Goal: Transaction & Acquisition: Book appointment/travel/reservation

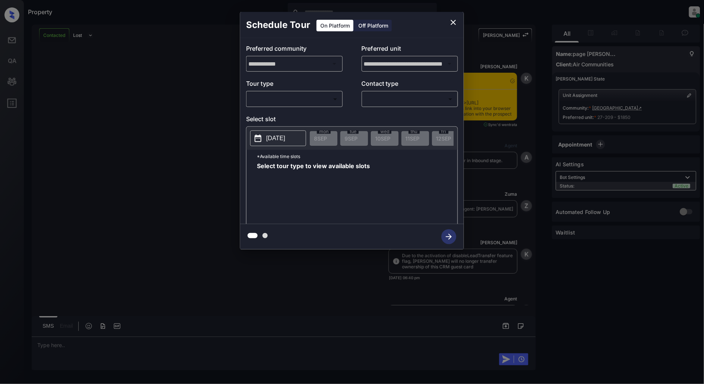
scroll to position [611, 0]
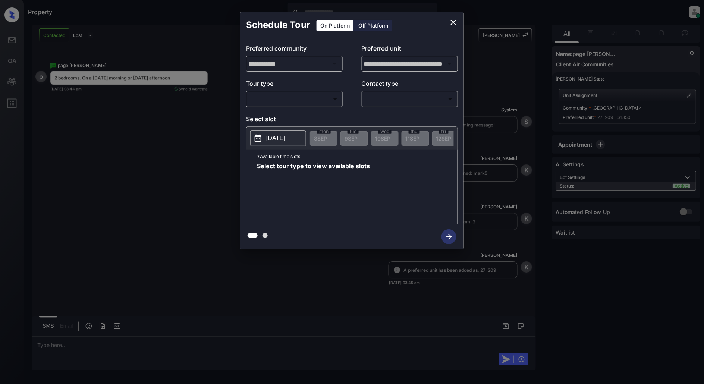
click at [302, 101] on body "Property Patrick Deasis Online Set yourself offline Set yourself on break Profi…" at bounding box center [352, 192] width 704 height 384
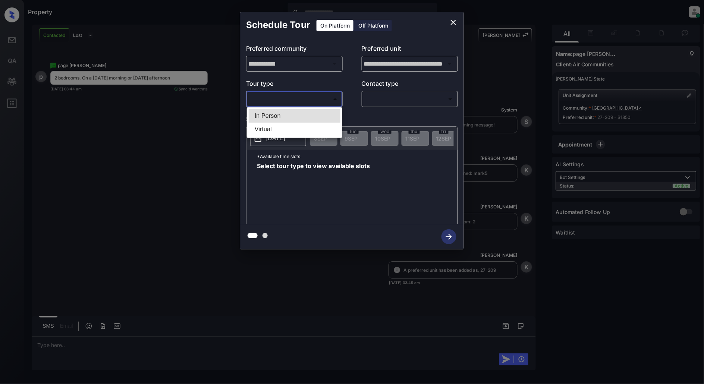
click at [285, 112] on li "In Person" at bounding box center [295, 115] width 92 height 13
type input "********"
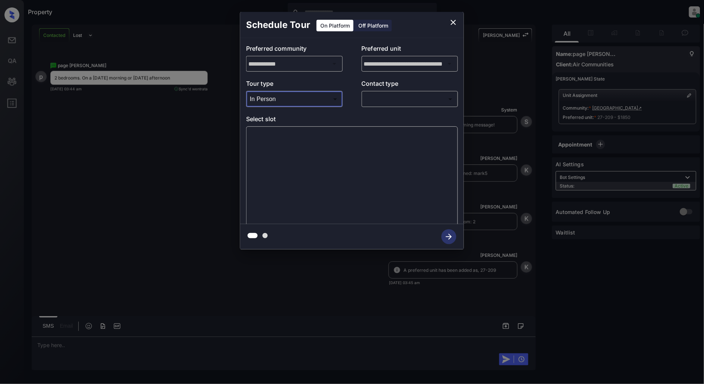
click at [379, 106] on div "​ ​" at bounding box center [410, 99] width 97 height 16
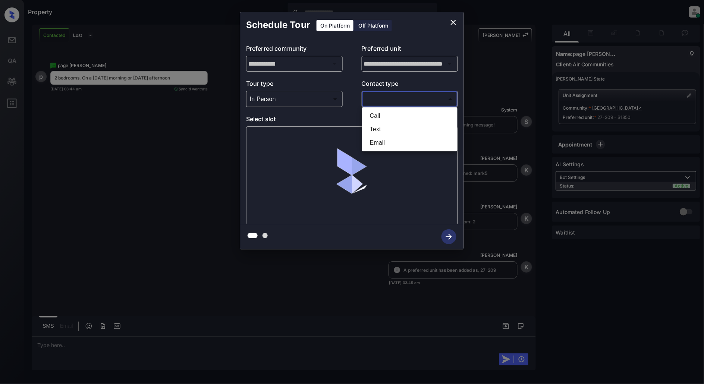
click at [388, 104] on body "Property Patrick Deasis Online Set yourself offline Set yourself on break Profi…" at bounding box center [352, 192] width 704 height 384
click at [381, 125] on li "Text" at bounding box center [410, 129] width 92 height 13
type input "****"
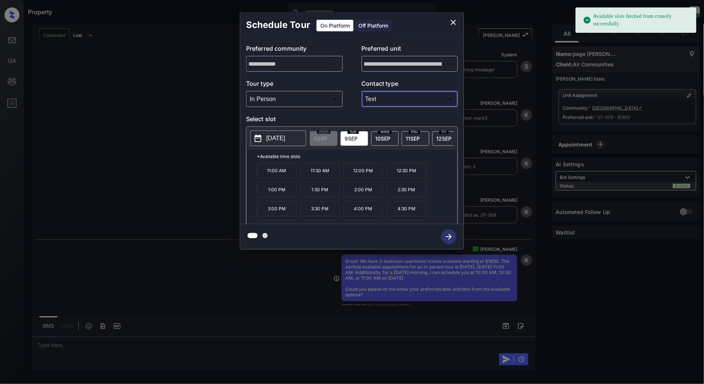
scroll to position [687, 0]
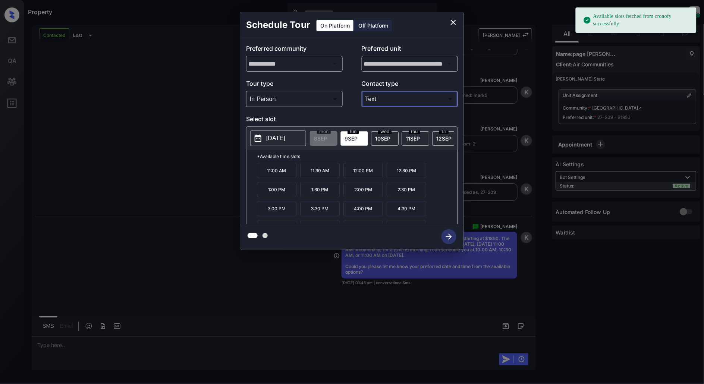
click at [150, 148] on div "**********" at bounding box center [352, 130] width 704 height 261
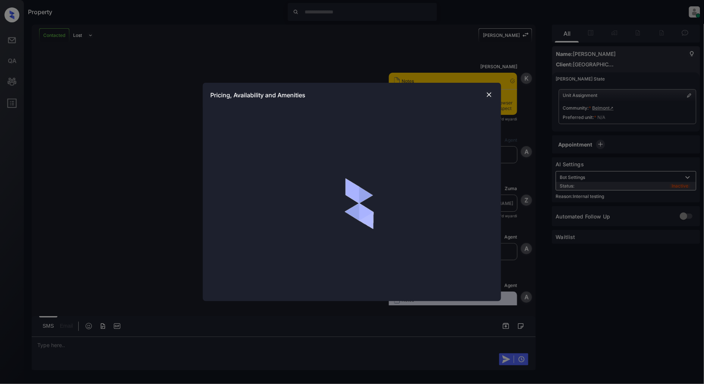
scroll to position [457, 0]
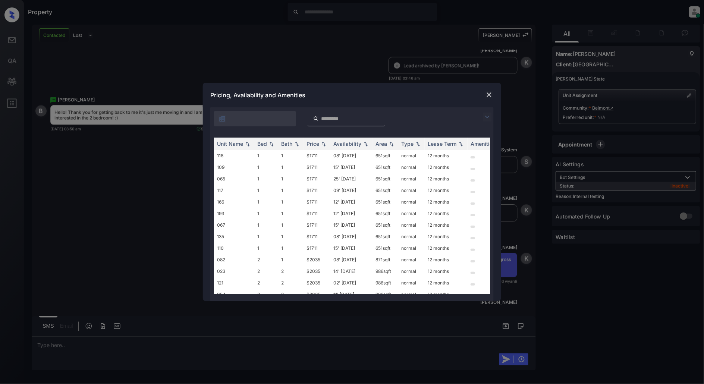
click at [487, 114] on img at bounding box center [487, 117] width 9 height 9
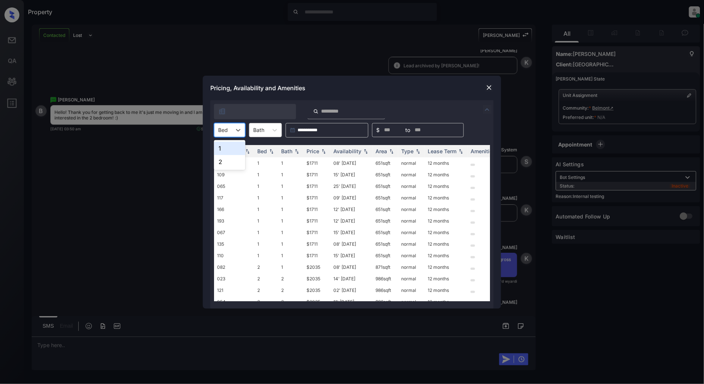
click at [228, 130] on div at bounding box center [223, 130] width 10 height 8
click at [232, 160] on div "2" at bounding box center [229, 161] width 31 height 13
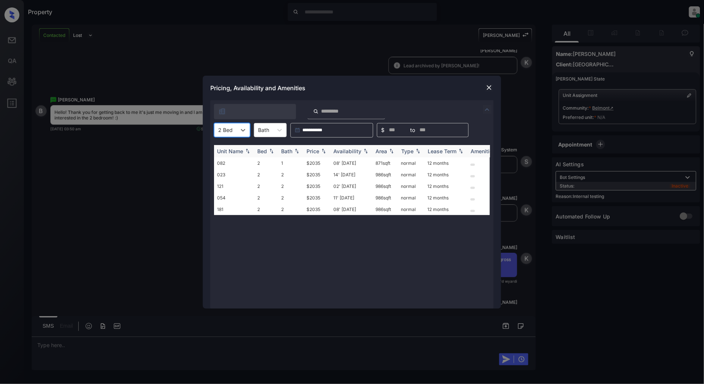
click at [323, 154] on th "Price" at bounding box center [316, 151] width 27 height 12
click at [323, 154] on div "Price" at bounding box center [316, 151] width 21 height 6
drag, startPoint x: 324, startPoint y: 160, endPoint x: 297, endPoint y: 164, distance: 27.9
click at [297, 164] on tr "082 2 1 $2035 08' Jan 26 871 sqft normal 12 months" at bounding box center [409, 163] width 390 height 12
copy tr "$2035"
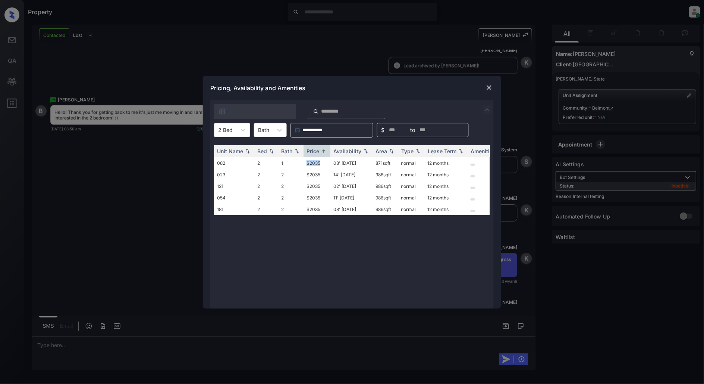
click at [488, 88] on img at bounding box center [488, 87] width 7 height 7
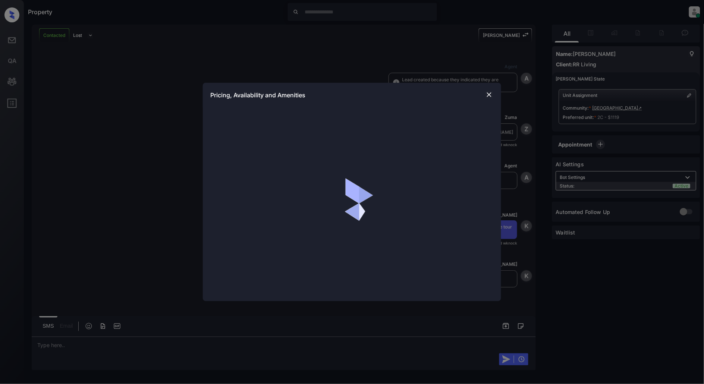
scroll to position [1657, 0]
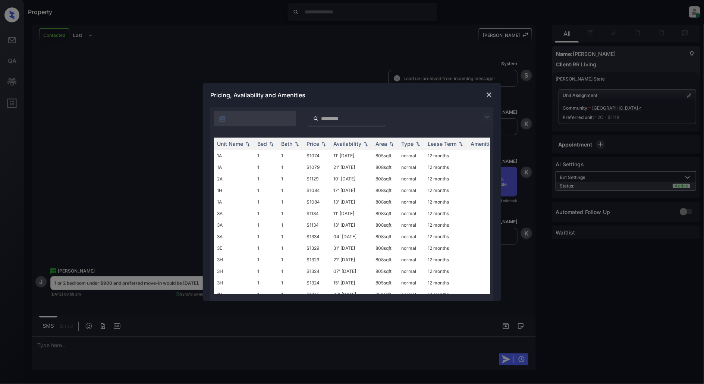
click at [492, 116] on div at bounding box center [489, 117] width 9 height 9
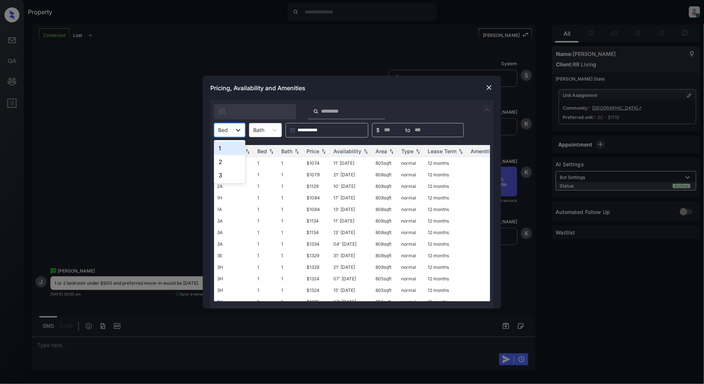
click at [235, 128] on icon at bounding box center [237, 129] width 7 height 7
click at [227, 149] on div "1" at bounding box center [229, 148] width 31 height 13
click at [315, 150] on div "Price" at bounding box center [312, 151] width 13 height 6
drag, startPoint x: 333, startPoint y: 161, endPoint x: 314, endPoint y: 163, distance: 18.7
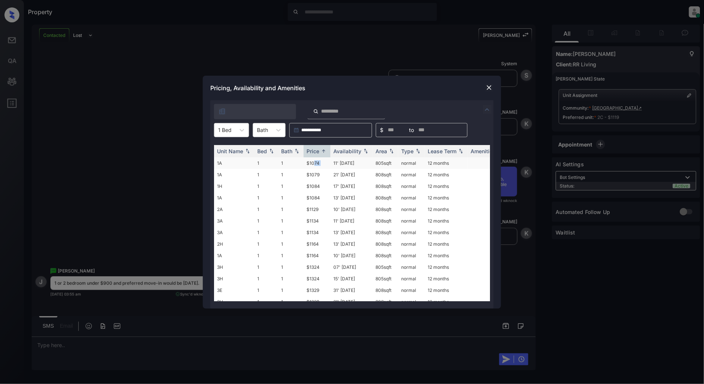
click at [314, 163] on tr "1A 1 1 $1074 11' Sep 25 805 sqft normal 12 months" at bounding box center [409, 163] width 390 height 12
click at [316, 179] on td "$1079" at bounding box center [316, 175] width 27 height 12
drag, startPoint x: 321, startPoint y: 163, endPoint x: 296, endPoint y: 163, distance: 24.2
click at [296, 163] on tr "1A 1 1 $1074 11' Sep 25 805 sqft normal 12 months" at bounding box center [409, 163] width 390 height 12
copy tr "$1074"
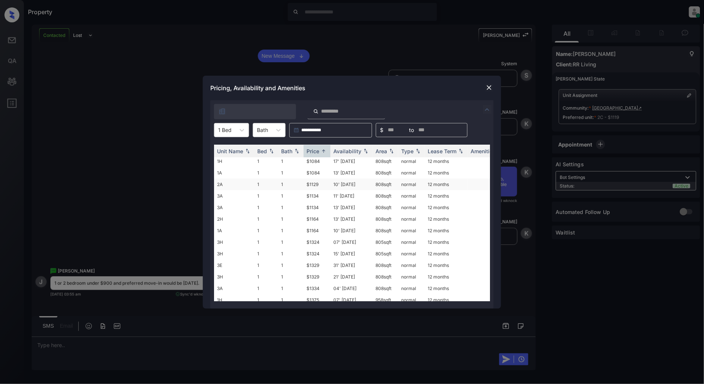
scroll to position [54, 0]
click at [483, 86] on div "Pricing, Availability and Amenities" at bounding box center [352, 88] width 298 height 25
click at [485, 86] on img at bounding box center [488, 87] width 7 height 7
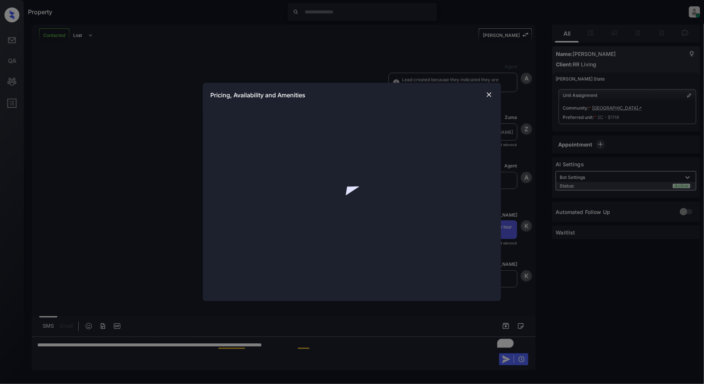
scroll to position [1705, 0]
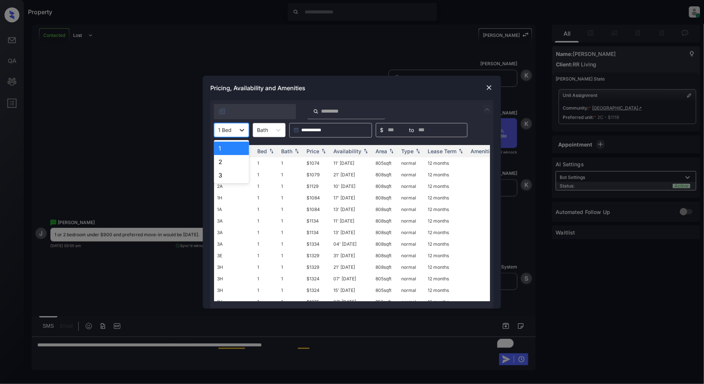
click at [239, 132] on icon at bounding box center [241, 129] width 7 height 7
click at [488, 83] on div at bounding box center [489, 87] width 9 height 9
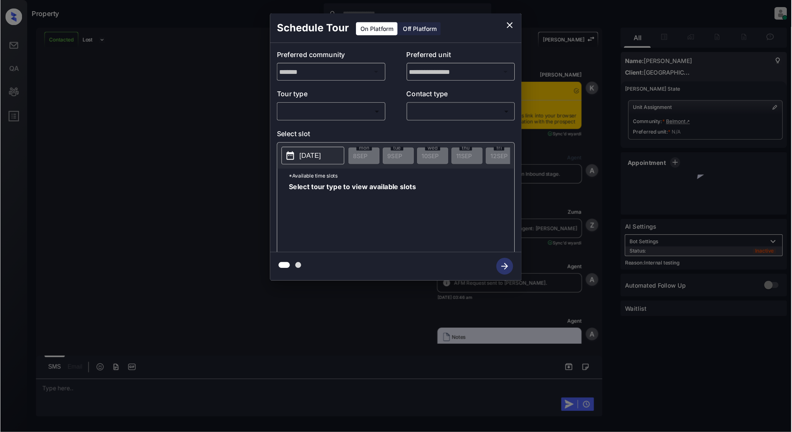
scroll to position [787, 0]
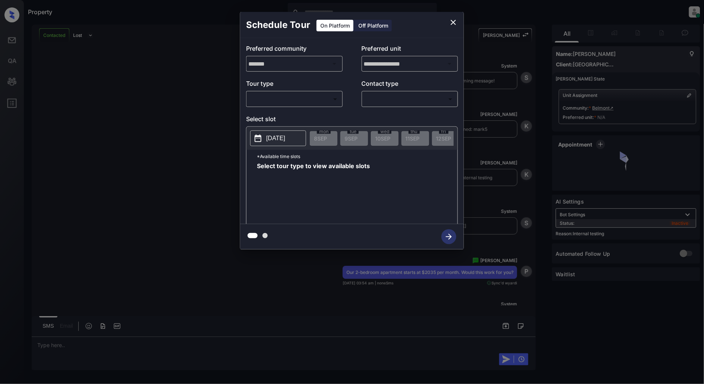
click at [291, 103] on body "Property Patrick Deasis Online Set yourself offline Set yourself on break Profi…" at bounding box center [352, 192] width 704 height 384
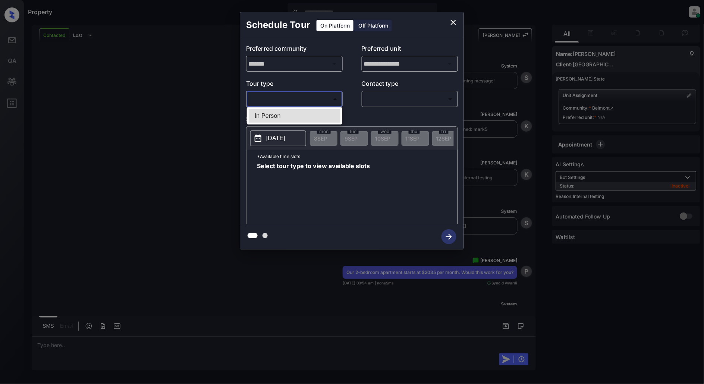
click at [280, 114] on li "In Person" at bounding box center [295, 115] width 92 height 13
type input "********"
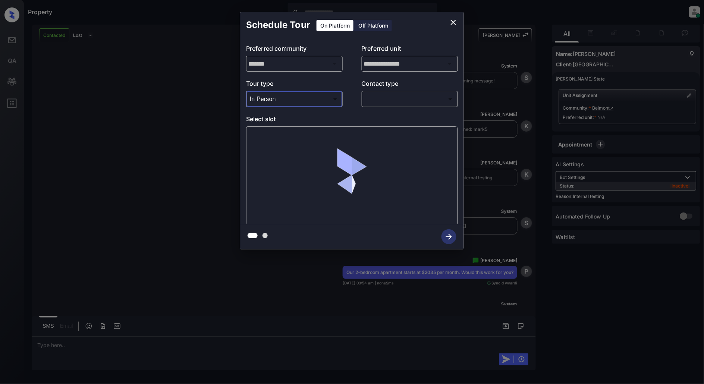
click at [396, 105] on div "​ ​" at bounding box center [410, 99] width 97 height 16
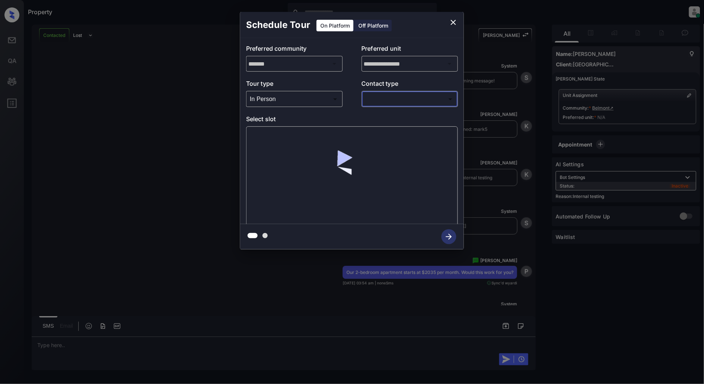
click at [394, 101] on body "Property [PERSON_NAME] Online Set yourself offline Set yourself on break Profil…" at bounding box center [352, 192] width 704 height 384
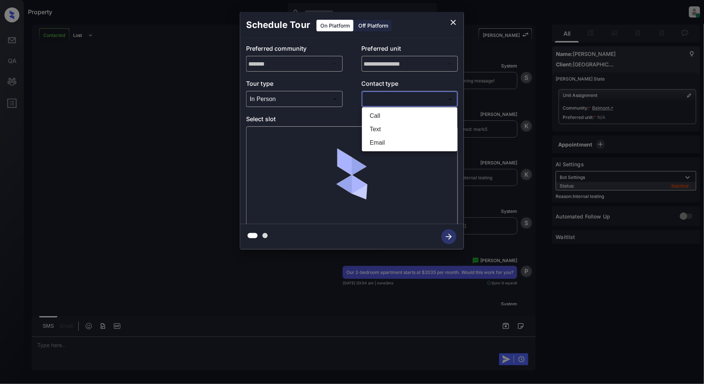
click at [390, 122] on li "Call" at bounding box center [410, 115] width 92 height 13
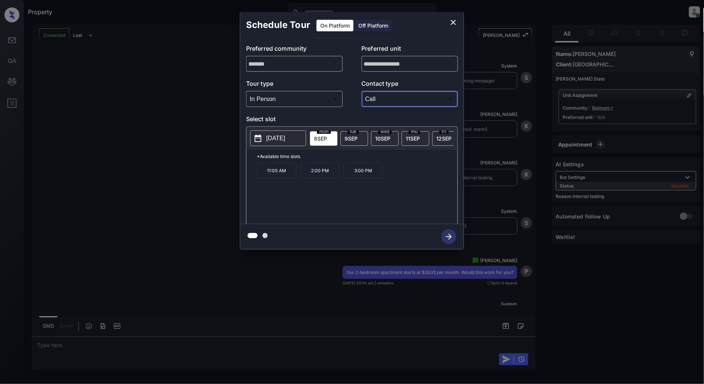
click at [410, 100] on body "Available slots fetched from rentcafe successfully Property Patrick Deasis Onli…" at bounding box center [352, 192] width 704 height 384
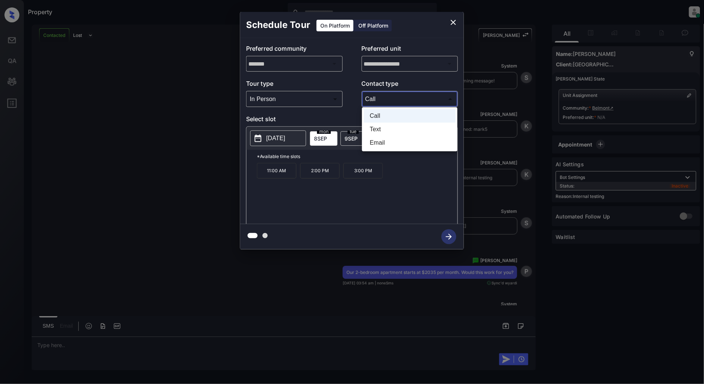
click at [387, 128] on li "Text" at bounding box center [410, 129] width 92 height 13
type input "****"
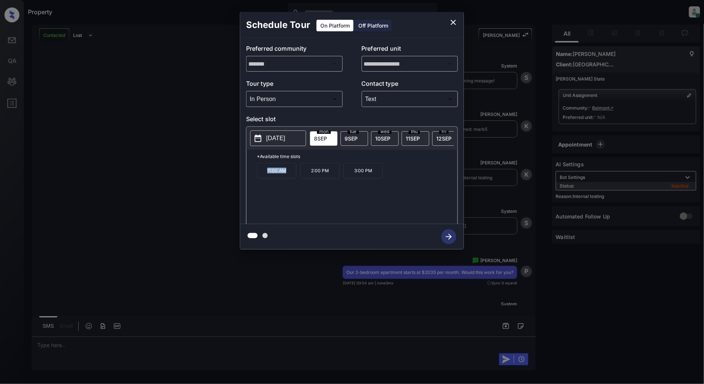
drag, startPoint x: 293, startPoint y: 174, endPoint x: 257, endPoint y: 177, distance: 35.9
click at [257, 177] on p "11:00 AM" at bounding box center [277, 171] width 40 height 16
copy p "11:00 AM"
drag, startPoint x: 328, startPoint y: 175, endPoint x: 300, endPoint y: 175, distance: 28.7
click at [300, 175] on div "11:00 AM 2:00 PM 3:00 PM" at bounding box center [357, 193] width 201 height 60
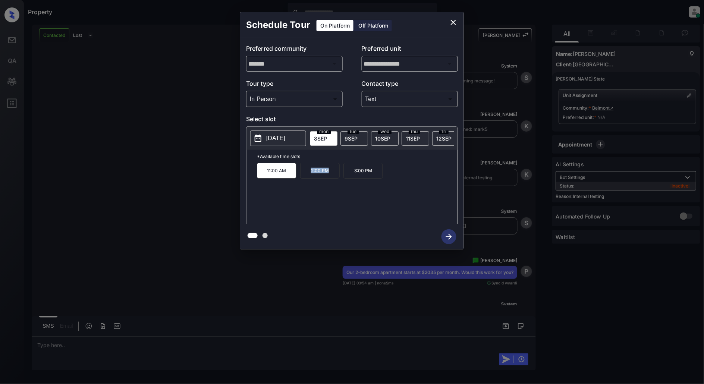
copy p "2:00 PM"
drag, startPoint x: 376, startPoint y: 177, endPoint x: 336, endPoint y: 176, distance: 40.7
click at [336, 176] on div "11:00 AM 2:00 PM 3:00 PM" at bounding box center [357, 193] width 201 height 60
copy div "3:00 PM"
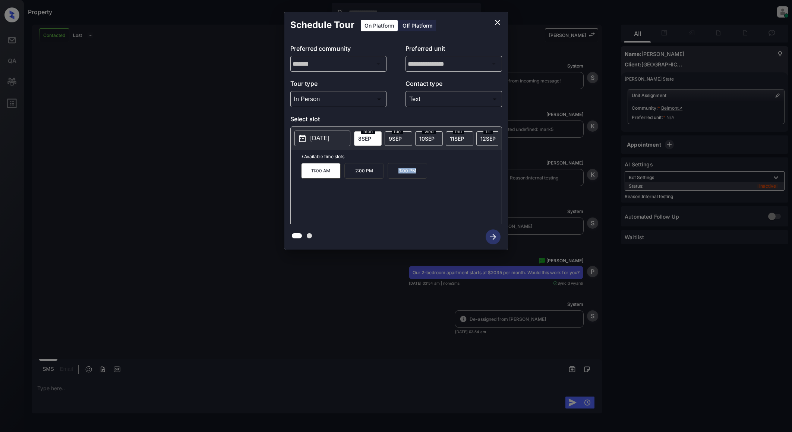
click at [498, 26] on icon "close" at bounding box center [497, 22] width 9 height 9
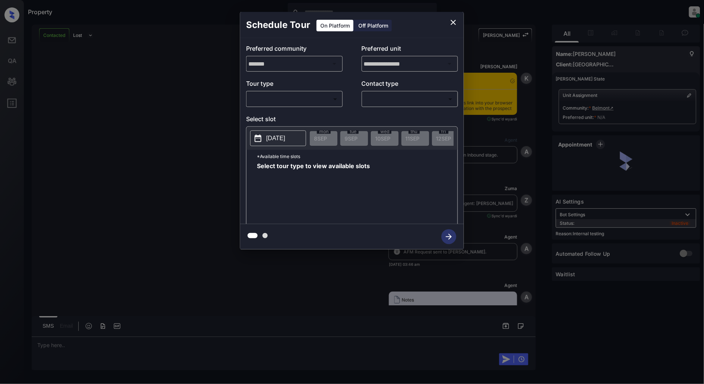
scroll to position [1288, 0]
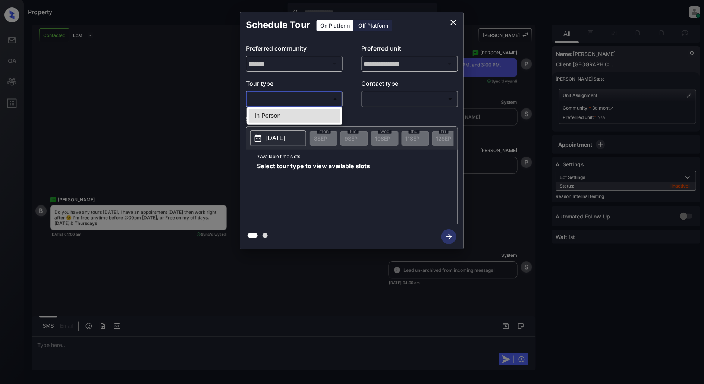
click at [292, 103] on body "Property [PERSON_NAME] Online Set yourself offline Set yourself on break Profil…" at bounding box center [352, 192] width 704 height 384
click at [271, 110] on li "In Person" at bounding box center [295, 115] width 92 height 13
type input "********"
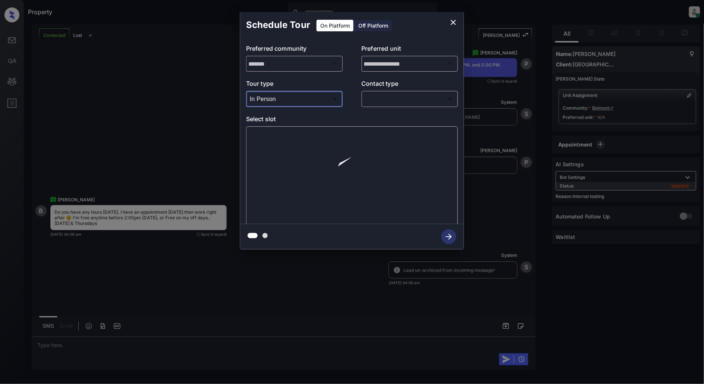
click at [425, 99] on body "Property [PERSON_NAME] Online Set yourself offline Set yourself on break Profil…" at bounding box center [352, 192] width 704 height 384
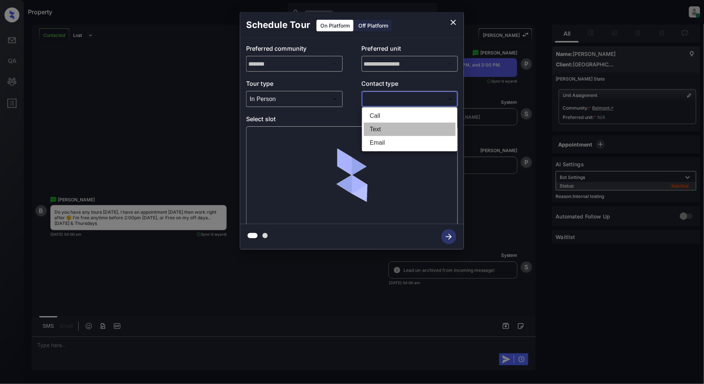
click at [381, 128] on li "Text" at bounding box center [410, 129] width 92 height 13
type input "****"
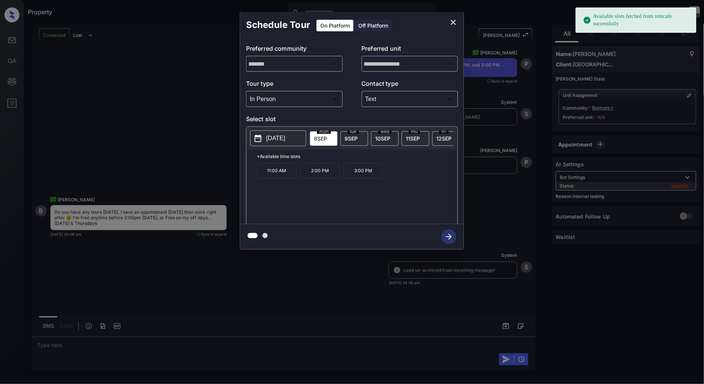
click at [349, 136] on span "[DATE]" at bounding box center [350, 138] width 13 height 6
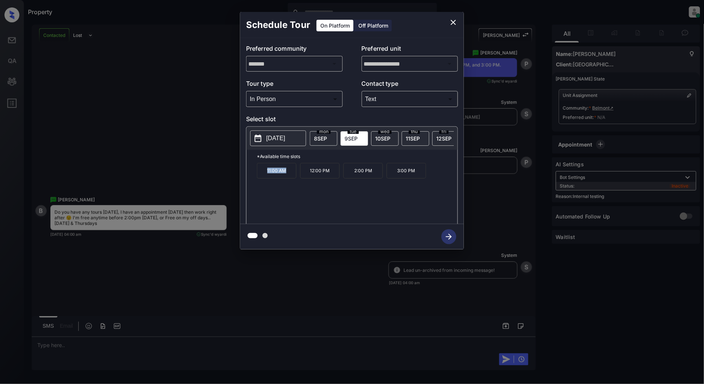
drag, startPoint x: 286, startPoint y: 177, endPoint x: 261, endPoint y: 177, distance: 24.2
click at [261, 177] on p "11:00 AM" at bounding box center [277, 171] width 40 height 16
copy p "11:00 AM"
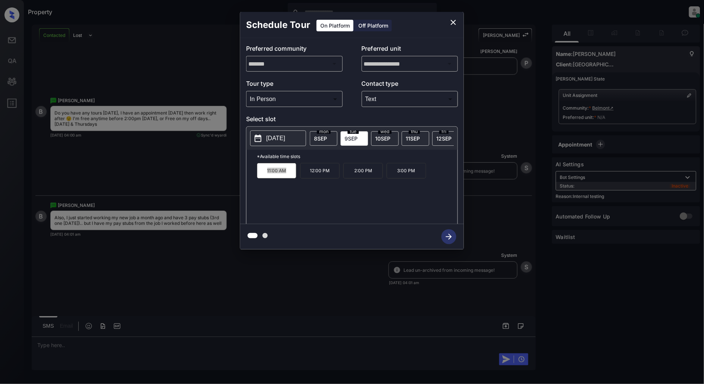
scroll to position [1393, 0]
drag, startPoint x: 333, startPoint y: 176, endPoint x: 300, endPoint y: 176, distance: 32.1
click at [300, 176] on p "12:00 PM" at bounding box center [320, 171] width 40 height 16
copy p "12:00 PM"
drag, startPoint x: 379, startPoint y: 174, endPoint x: 350, endPoint y: 174, distance: 29.1
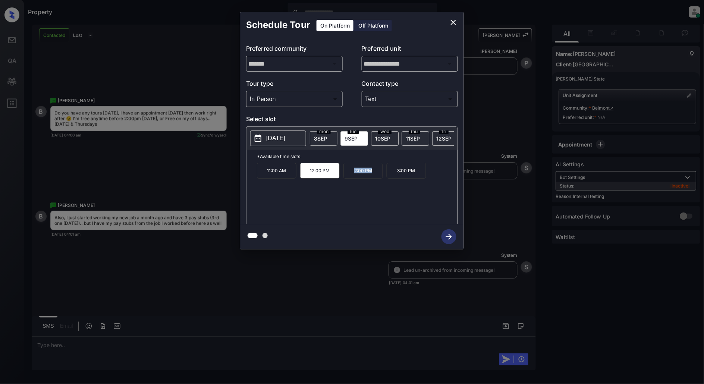
click at [350, 174] on p "2:00 PM" at bounding box center [363, 171] width 40 height 16
copy p "2:00 PM"
click at [450, 20] on icon "close" at bounding box center [453, 22] width 9 height 9
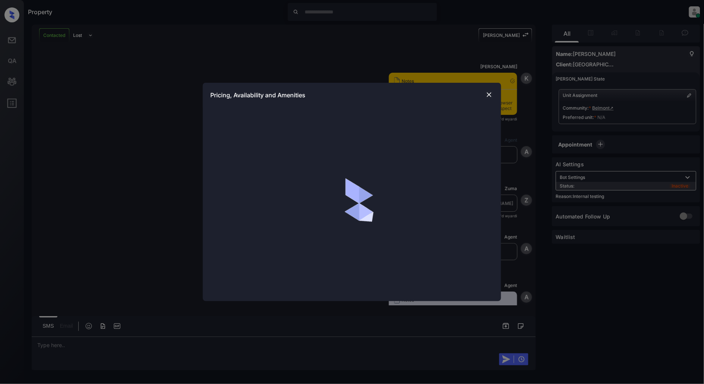
scroll to position [847, 0]
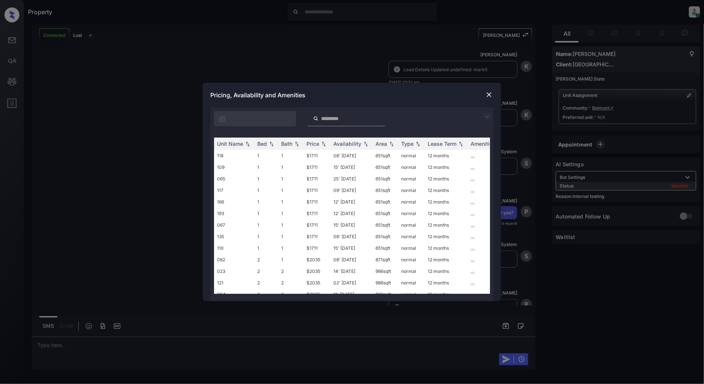
click at [488, 116] on img at bounding box center [487, 117] width 9 height 9
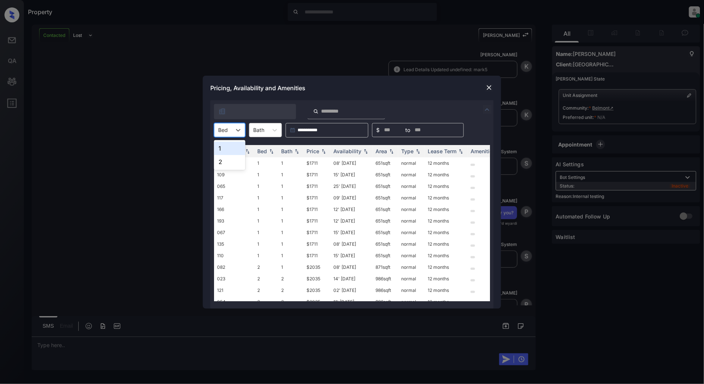
click at [221, 135] on div "Bed" at bounding box center [222, 130] width 17 height 11
click at [221, 163] on div "2" at bounding box center [229, 161] width 31 height 13
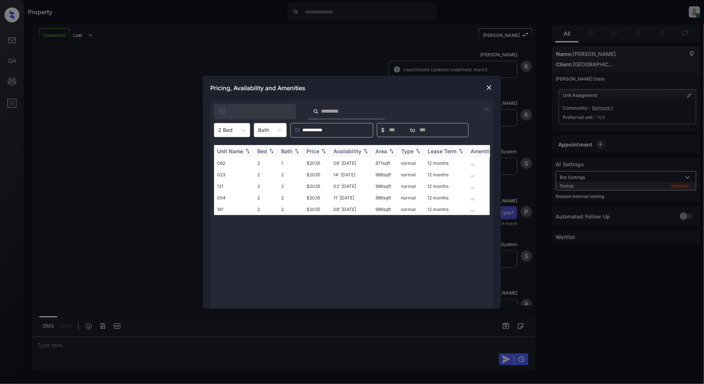
click at [319, 149] on div "Price" at bounding box center [316, 151] width 21 height 6
click at [317, 162] on td "$2035" at bounding box center [316, 163] width 27 height 12
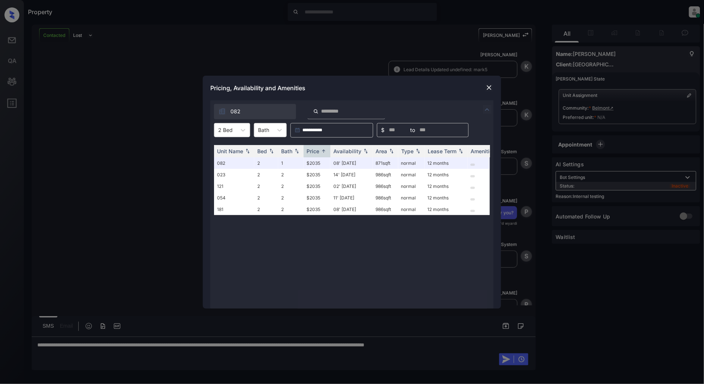
click at [494, 87] on div "Pricing, Availability and Amenities" at bounding box center [352, 88] width 298 height 25
click at [485, 87] on div at bounding box center [489, 87] width 9 height 9
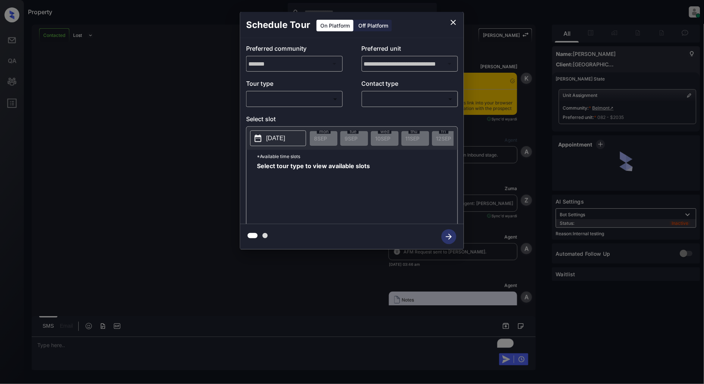
scroll to position [1889, 0]
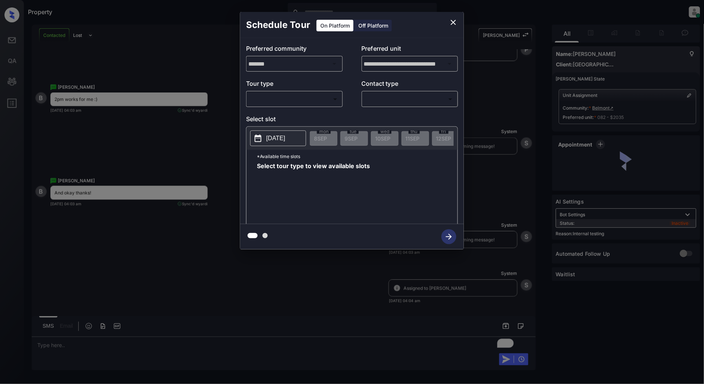
click at [301, 101] on body "Property [PERSON_NAME] Online Set yourself offline Set yourself on break Profil…" at bounding box center [352, 192] width 704 height 384
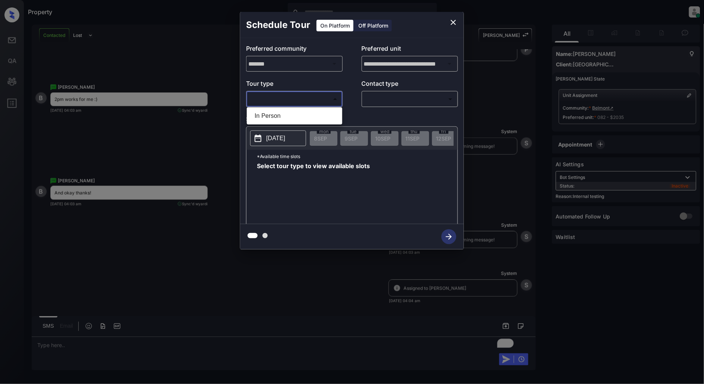
click at [272, 113] on li "In Person" at bounding box center [295, 115] width 92 height 13
type input "********"
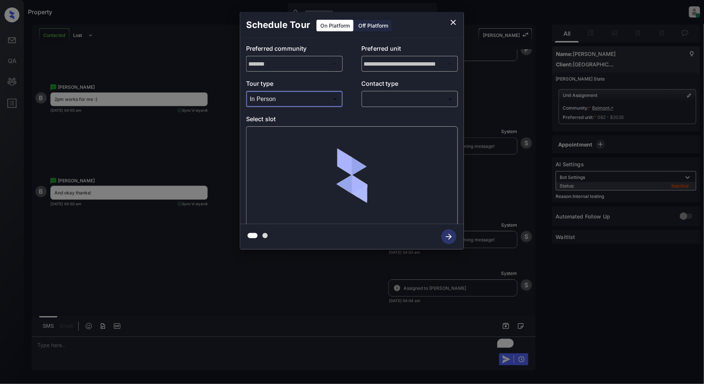
click at [407, 98] on body "Property [PERSON_NAME] Online Set yourself offline Set yourself on break Profil…" at bounding box center [352, 192] width 704 height 384
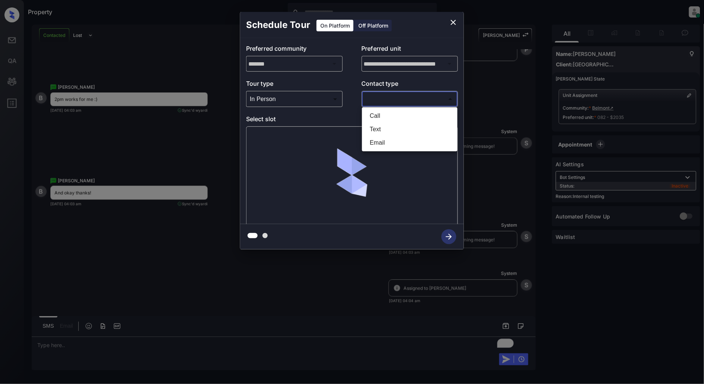
click at [381, 128] on li "Text" at bounding box center [410, 129] width 92 height 13
type input "****"
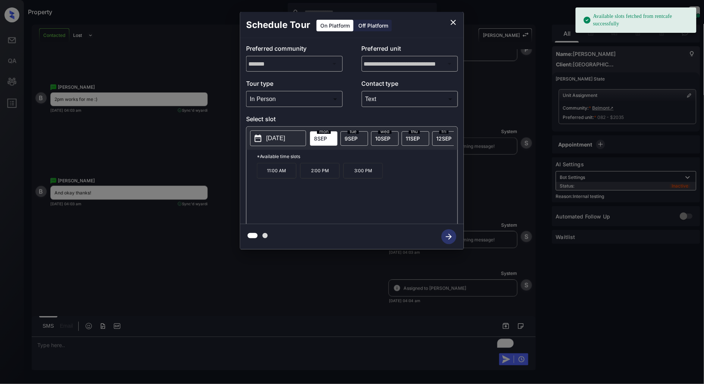
click at [355, 138] on span "[DATE]" at bounding box center [350, 138] width 13 height 6
click at [364, 179] on p "2:00 PM" at bounding box center [363, 171] width 40 height 16
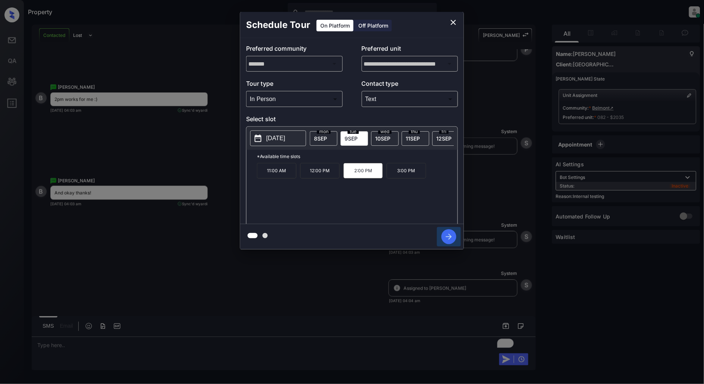
click at [441, 239] on icon "button" at bounding box center [448, 236] width 15 height 15
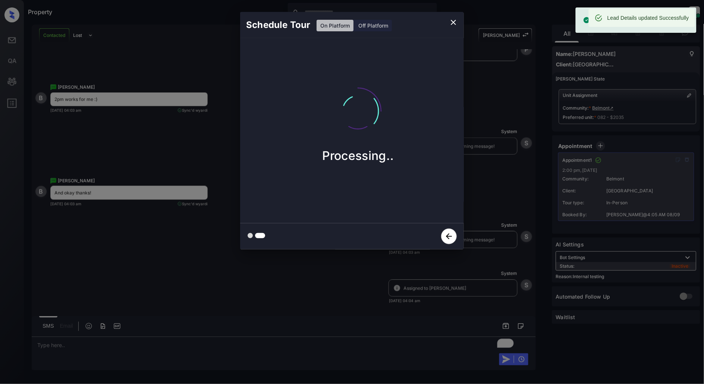
click at [451, 21] on icon "close" at bounding box center [453, 22] width 9 height 9
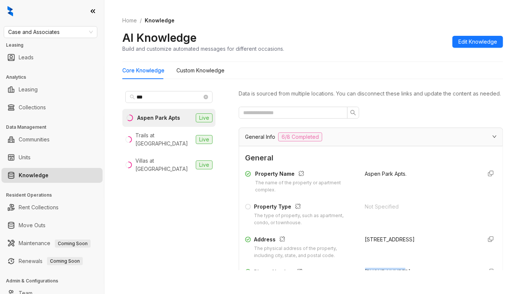
scroll to position [70, 0]
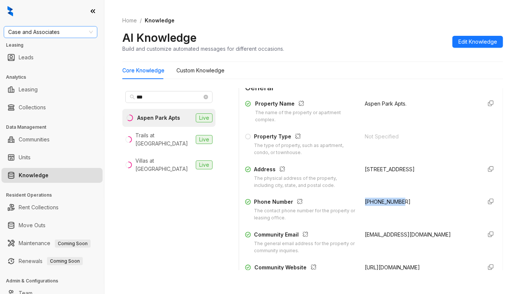
click at [54, 30] on span "Case and Associates" at bounding box center [50, 31] width 85 height 11
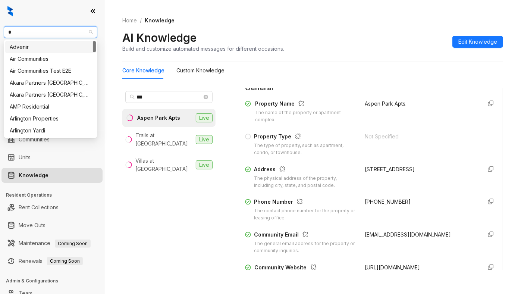
type input "**"
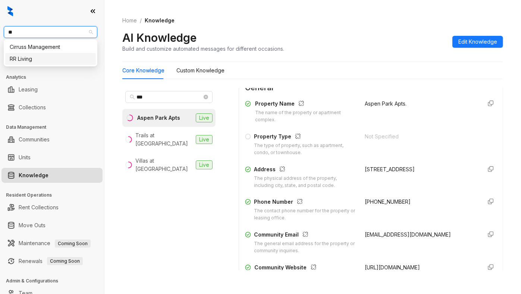
click at [38, 57] on div "RR Living" at bounding box center [51, 59] width 82 height 8
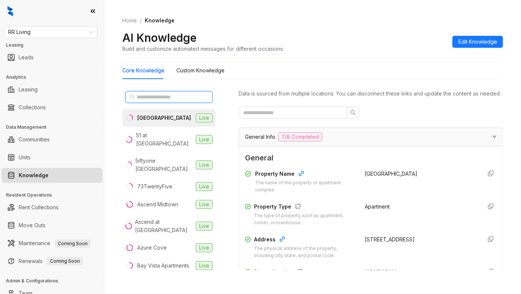
click at [157, 93] on input "text" at bounding box center [169, 97] width 66 height 8
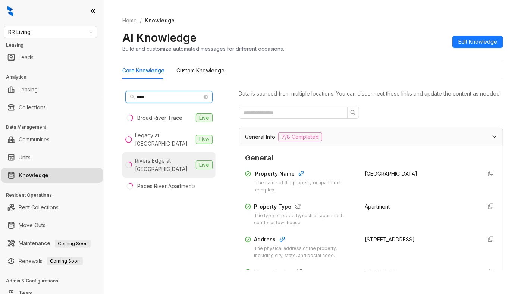
type input "****"
click at [165, 164] on div "Rivers Edge at [GEOGRAPHIC_DATA]" at bounding box center [164, 165] width 58 height 16
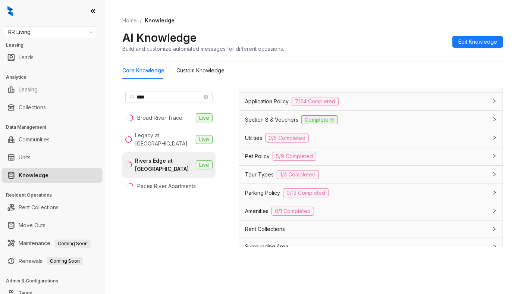
scroll to position [504, 0]
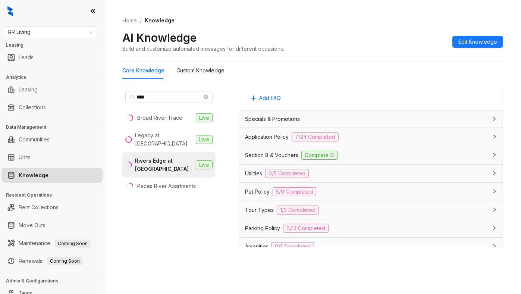
click at [354, 178] on div "Utilities 0/5 Completed" at bounding box center [366, 173] width 243 height 9
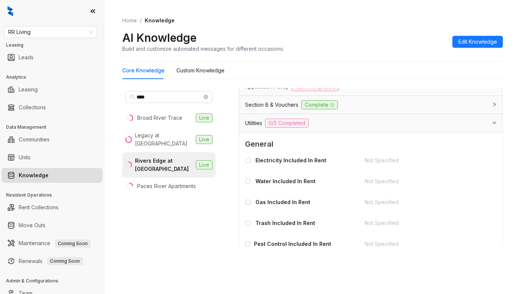
scroll to position [554, 0]
click at [346, 128] on div "Utilities 0/5 Completed" at bounding box center [366, 123] width 243 height 9
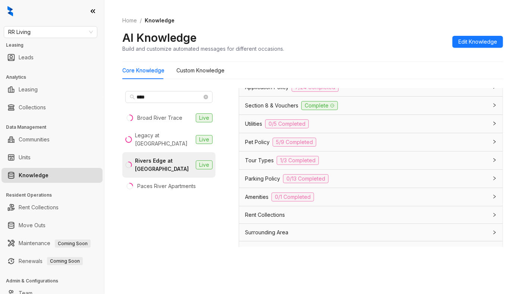
click at [354, 201] on div "Amenities 0/1 Completed" at bounding box center [366, 196] width 243 height 9
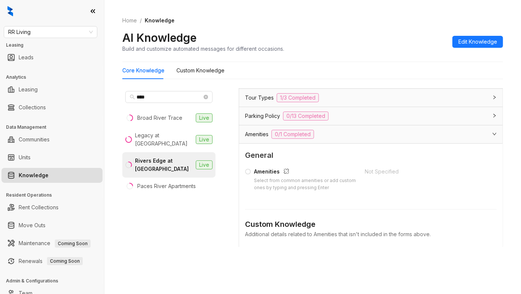
scroll to position [599, 0]
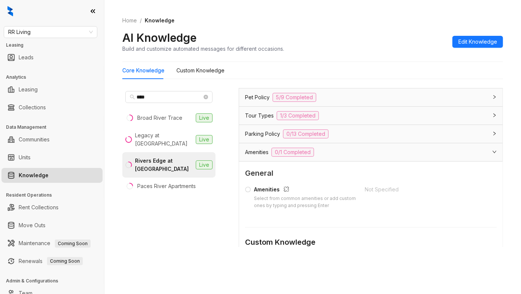
click at [371, 157] on div "Amenities 0/1 Completed" at bounding box center [366, 152] width 243 height 9
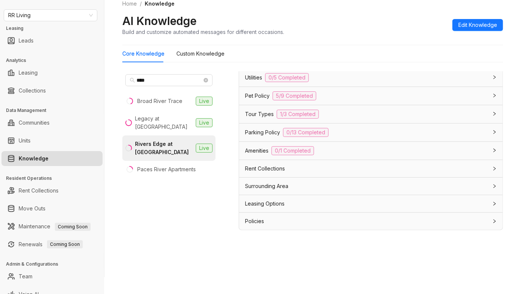
scroll to position [26, 0]
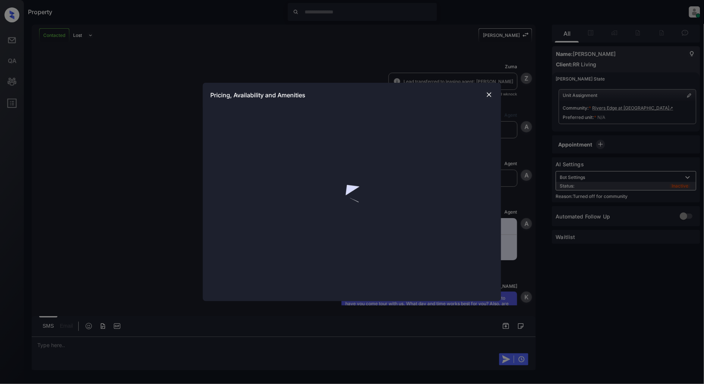
scroll to position [475, 0]
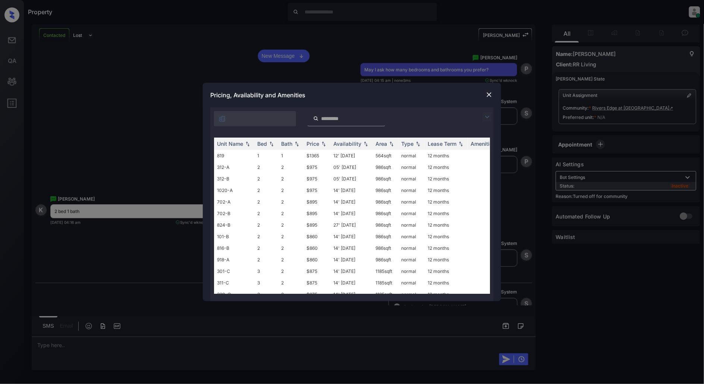
click at [180, 92] on div "**********" at bounding box center [352, 192] width 704 height 384
click at [296, 55] on div "**********" at bounding box center [352, 192] width 704 height 384
click at [486, 97] on img at bounding box center [488, 94] width 7 height 7
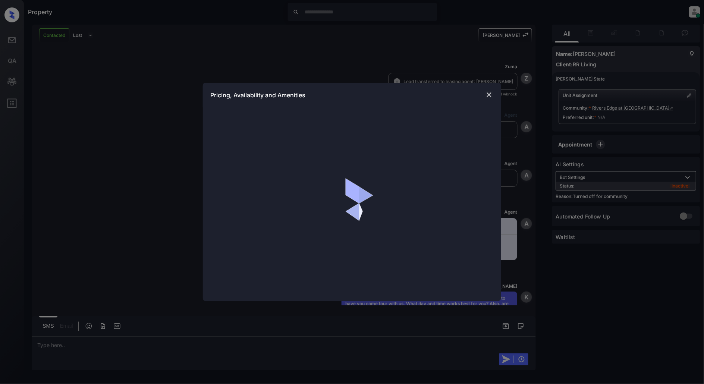
scroll to position [523, 0]
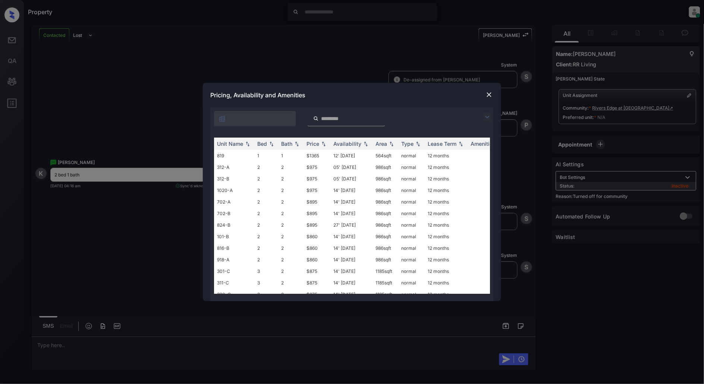
click at [489, 114] on img at bounding box center [487, 117] width 9 height 9
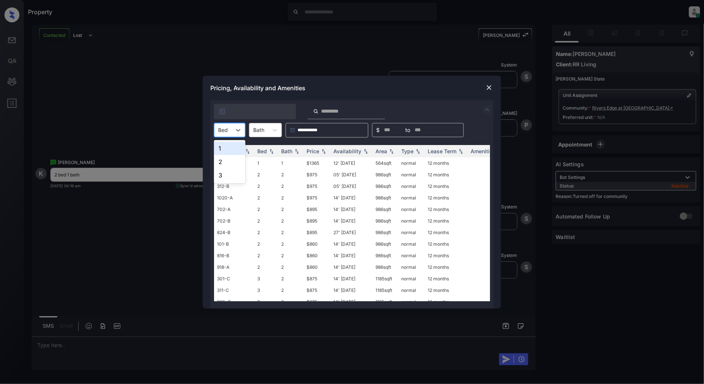
click at [228, 132] on div "Bed" at bounding box center [222, 130] width 17 height 11
click at [226, 158] on div "2" at bounding box center [229, 161] width 31 height 13
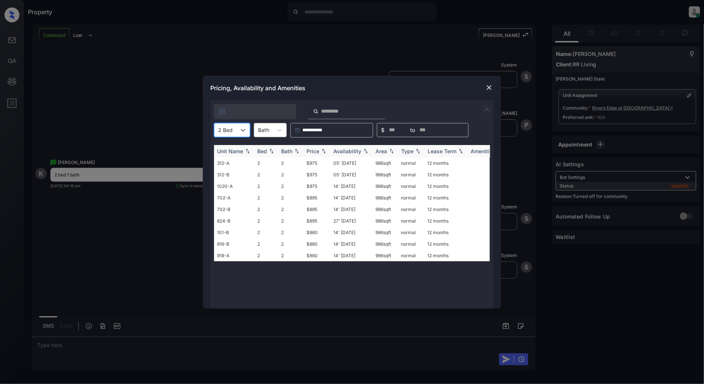
click at [325, 153] on img at bounding box center [323, 150] width 7 height 5
click at [325, 153] on img at bounding box center [323, 151] width 7 height 6
drag, startPoint x: 325, startPoint y: 163, endPoint x: 303, endPoint y: 163, distance: 22.4
click at [303, 163] on tr "101-B 2 2 $860 14' [DATE] 986 sqft normal 12 months" at bounding box center [409, 163] width 390 height 12
copy tr "$860"
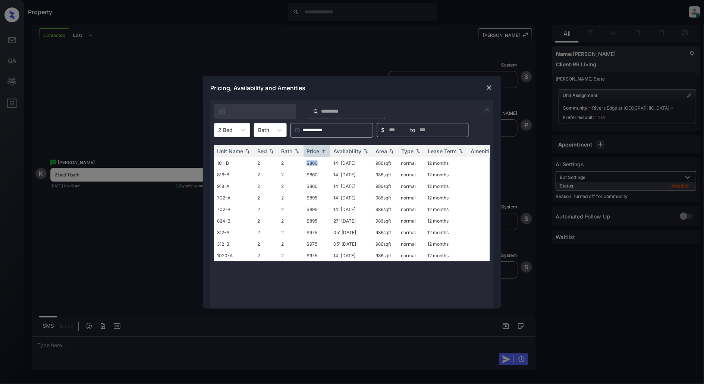
click at [490, 86] on img at bounding box center [488, 87] width 7 height 7
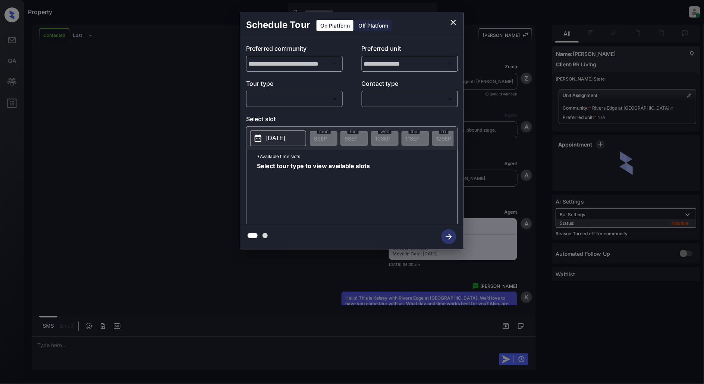
scroll to position [763, 0]
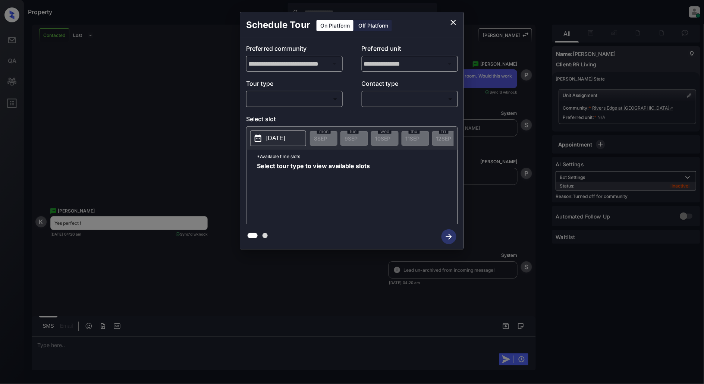
click at [297, 101] on body "Property Patrick Deasis Online Set yourself offline Set yourself on break Profi…" at bounding box center [352, 192] width 704 height 384
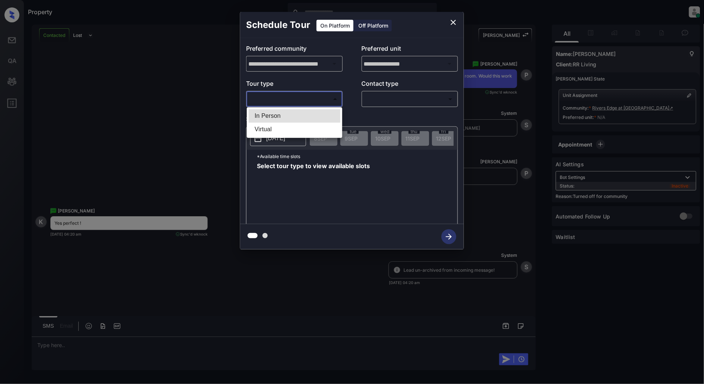
click at [278, 113] on li "In Person" at bounding box center [295, 115] width 92 height 13
type input "********"
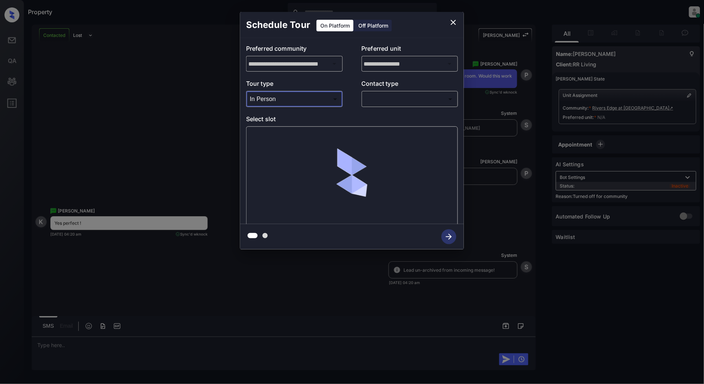
click at [404, 103] on body "Property Patrick Deasis Online Set yourself offline Set yourself on break Profi…" at bounding box center [352, 192] width 704 height 384
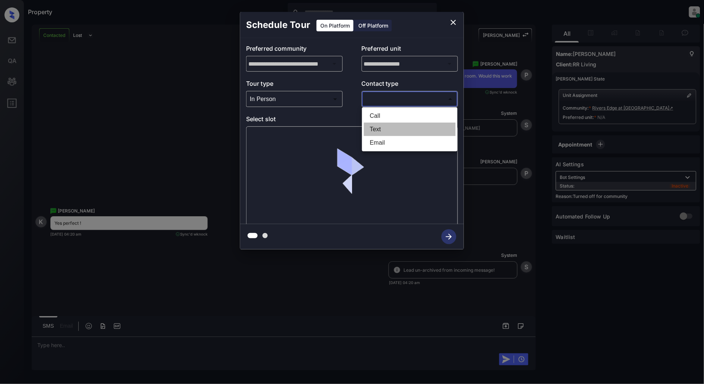
click at [388, 127] on li "Text" at bounding box center [410, 129] width 92 height 13
type input "****"
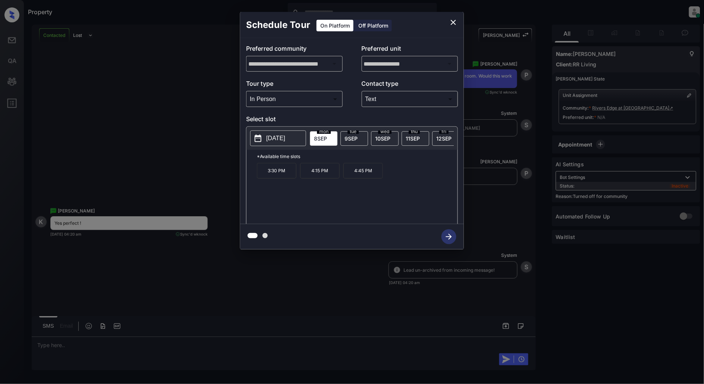
click at [354, 136] on span "9 SEP" at bounding box center [350, 138] width 13 height 6
drag, startPoint x: 288, startPoint y: 177, endPoint x: 252, endPoint y: 177, distance: 35.8
click at [252, 177] on div "*Available time slots 10:30 AM 11:00 AM 11:30 AM 12:00 PM 12:30 PM 1:00 PM 1:30…" at bounding box center [351, 188] width 211 height 76
copy p "10:30 AM"
drag, startPoint x: 289, startPoint y: 197, endPoint x: 256, endPoint y: 197, distance: 33.2
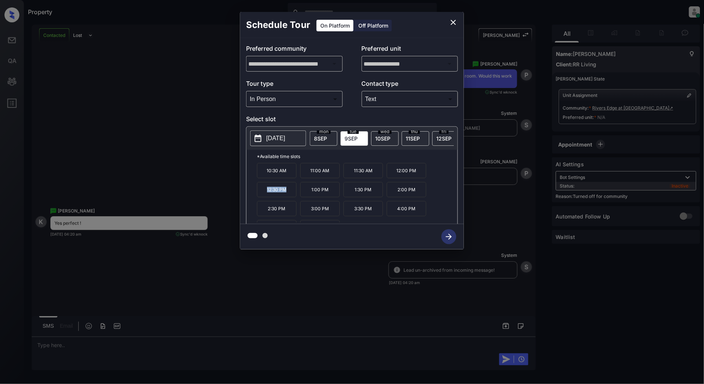
click at [256, 197] on div "*Available time slots 10:30 AM 11:00 AM 11:30 AM 12:00 PM 12:30 PM 1:00 PM 1:30…" at bounding box center [351, 188] width 211 height 76
copy p "12:30 PM"
drag, startPoint x: 374, startPoint y: 211, endPoint x: 337, endPoint y: 216, distance: 36.5
click at [337, 216] on div "10:30 AM 11:00 AM 11:30 AM 12:00 PM 12:30 PM 1:00 PM 1:30 PM 2:00 PM 2:30 PM 3:…" at bounding box center [357, 193] width 201 height 60
copy div "3:30 PM"
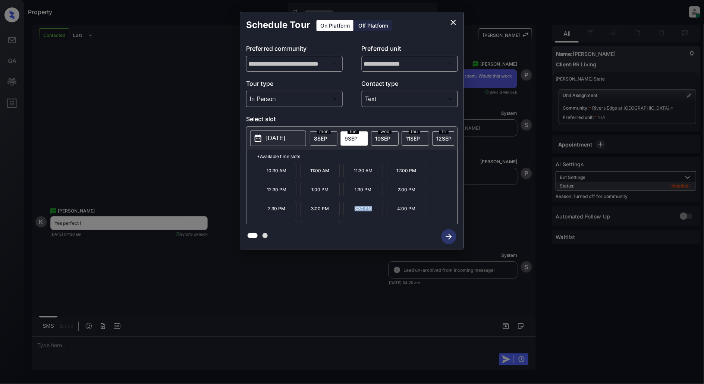
click at [454, 20] on icon "close" at bounding box center [453, 22] width 9 height 9
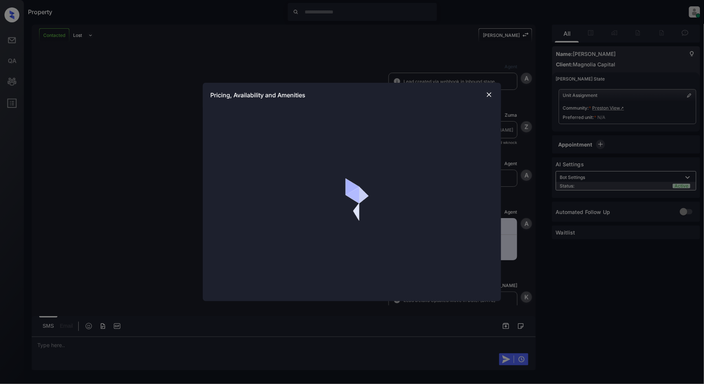
scroll to position [673, 0]
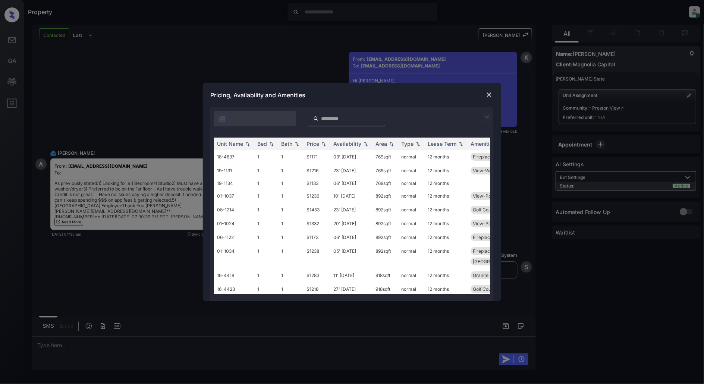
click at [490, 116] on img at bounding box center [487, 117] width 9 height 9
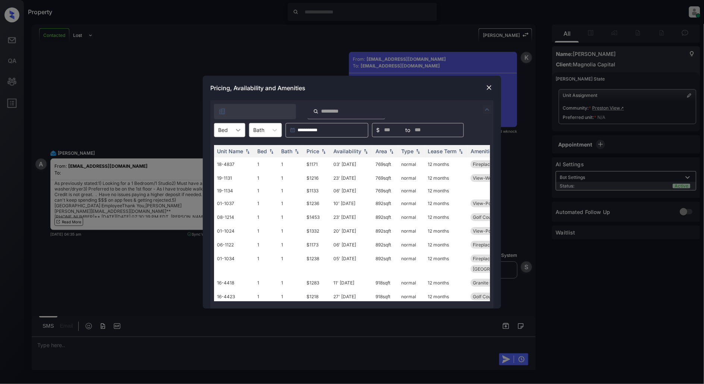
click at [236, 132] on icon at bounding box center [237, 129] width 7 height 7
click at [227, 148] on div "1" at bounding box center [229, 148] width 31 height 13
click at [322, 149] on img at bounding box center [323, 150] width 7 height 5
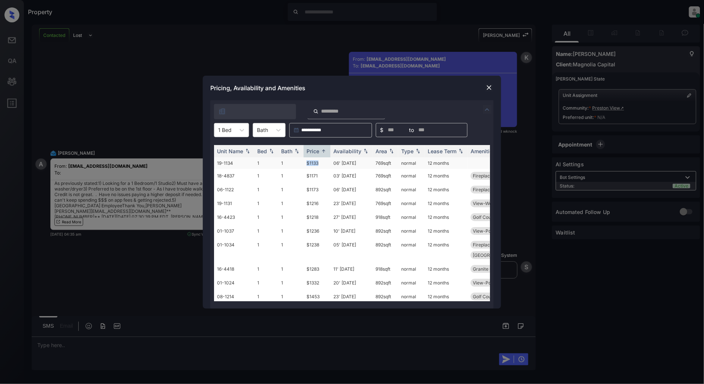
drag, startPoint x: 321, startPoint y: 162, endPoint x: 303, endPoint y: 163, distance: 18.7
click at [303, 163] on tr "19-1134 1 1 $1133 06' [DATE] 769 sqft normal 12 months" at bounding box center [409, 163] width 390 height 12
copy tr "$1133"
click at [490, 85] on img at bounding box center [488, 87] width 7 height 7
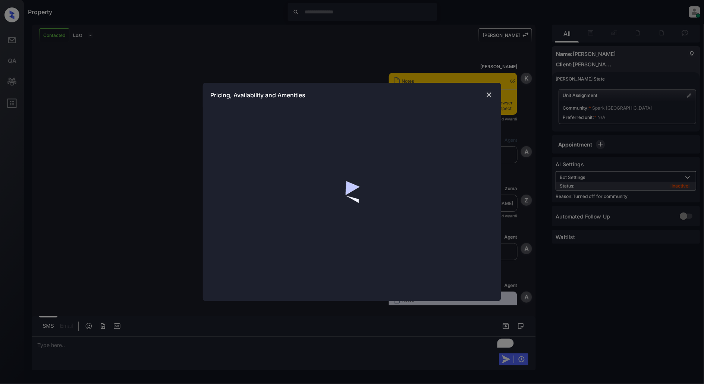
scroll to position [393, 0]
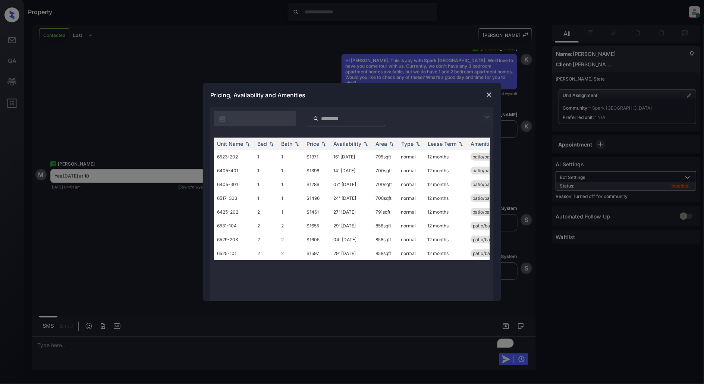
click at [490, 116] on img at bounding box center [487, 117] width 9 height 9
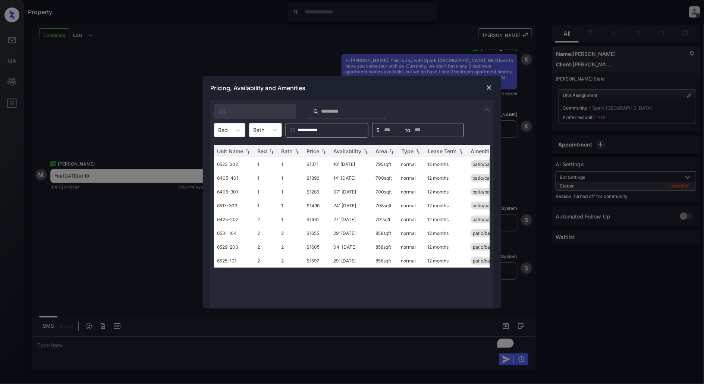
click at [229, 130] on div "Bed" at bounding box center [222, 130] width 17 height 11
click at [223, 149] on div "1" at bounding box center [229, 148] width 31 height 13
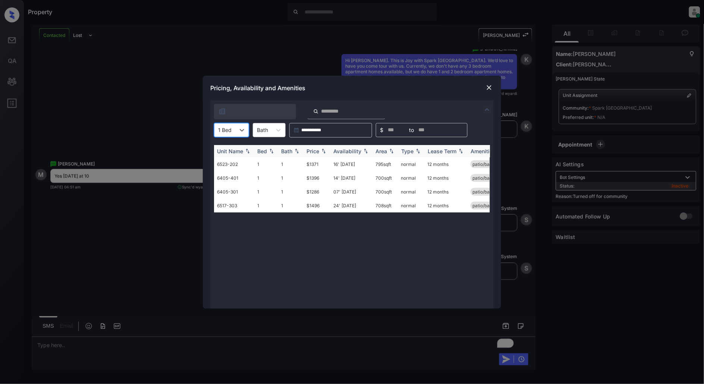
click at [326, 149] on img at bounding box center [323, 150] width 7 height 5
click at [322, 154] on th "Price" at bounding box center [316, 151] width 27 height 12
drag, startPoint x: 327, startPoint y: 163, endPoint x: 303, endPoint y: 163, distance: 24.2
click at [303, 163] on tr "6405-301 1 1 $1286 07' [DATE] 700 sqft normal 12 months patio/balcony" at bounding box center [409, 164] width 390 height 14
copy tr "$1286"
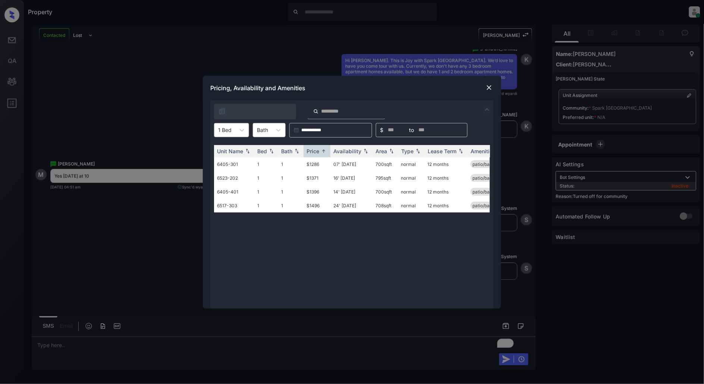
click at [227, 125] on div "1 Bed" at bounding box center [224, 130] width 21 height 11
click at [227, 165] on div "2" at bounding box center [231, 161] width 35 height 13
drag, startPoint x: 325, startPoint y: 163, endPoint x: 302, endPoint y: 163, distance: 23.1
click at [302, 163] on tr "6425-202 2 1 $1461 27' [DATE] 791 sqft normal 12 months patio/balcony renovated" at bounding box center [409, 164] width 390 height 14
copy tr "$1461"
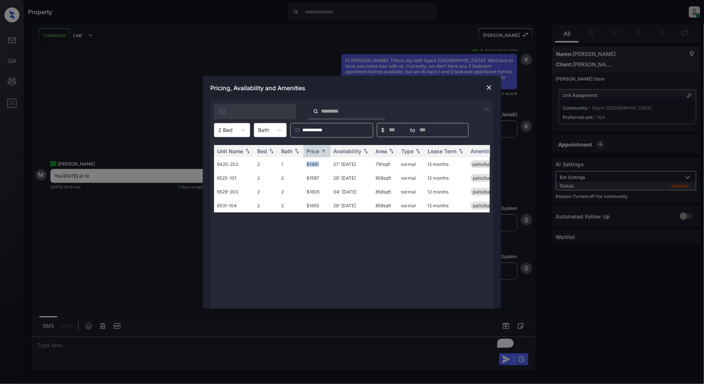
click at [486, 86] on img at bounding box center [488, 87] width 7 height 7
